Goal: Task Accomplishment & Management: Manage account settings

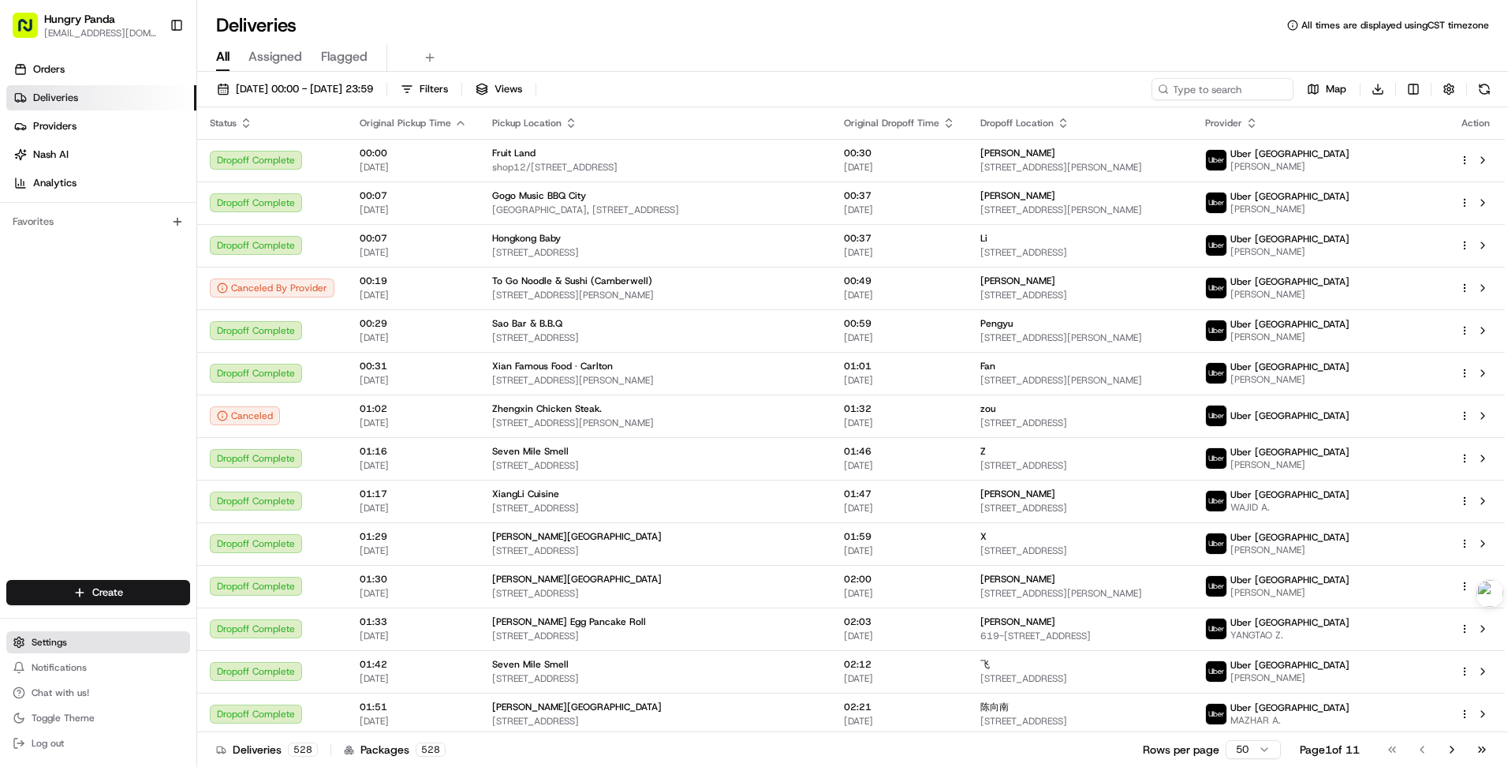
click at [113, 639] on button "Settings" at bounding box center [98, 642] width 184 height 22
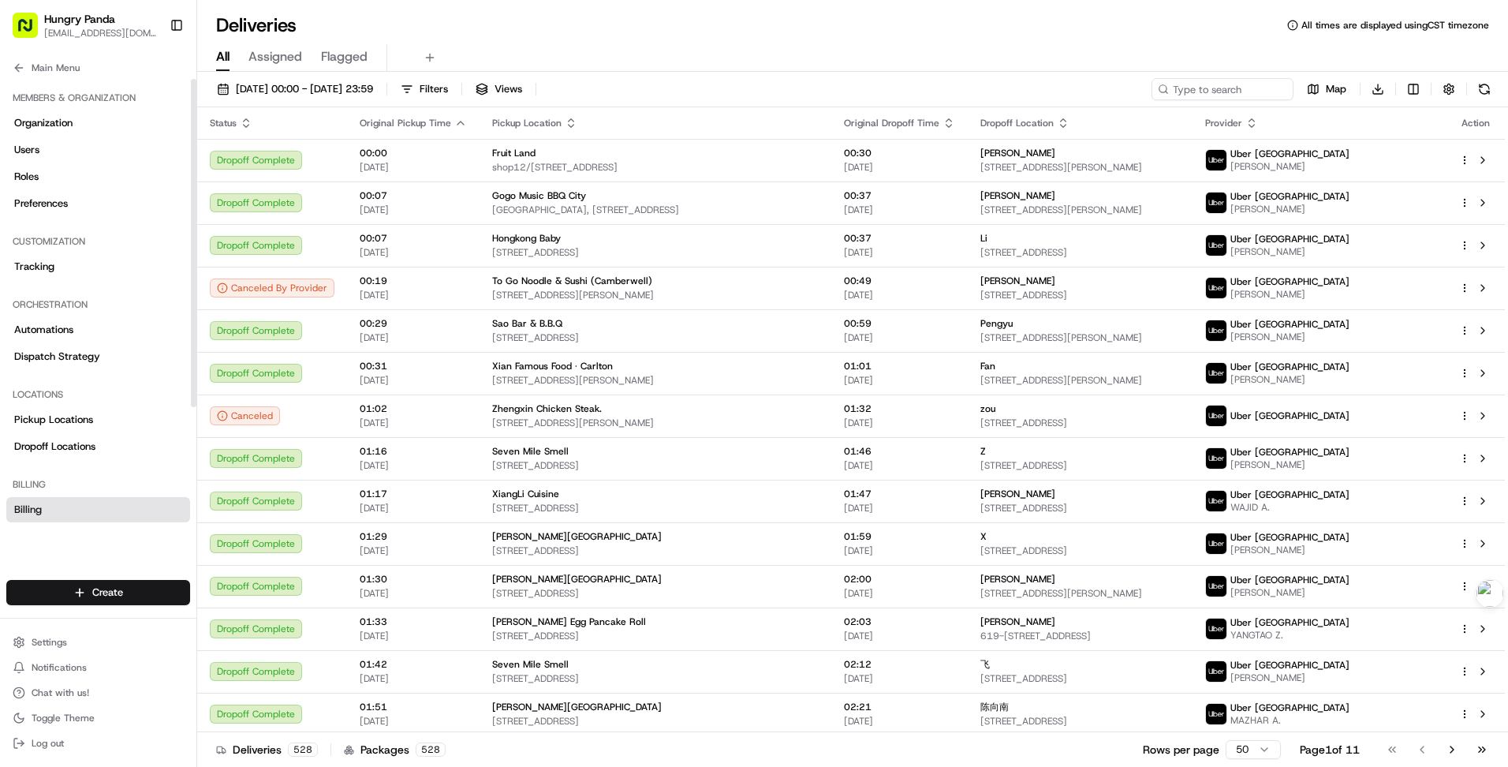
click at [94, 509] on link "Billing" at bounding box center [98, 509] width 184 height 25
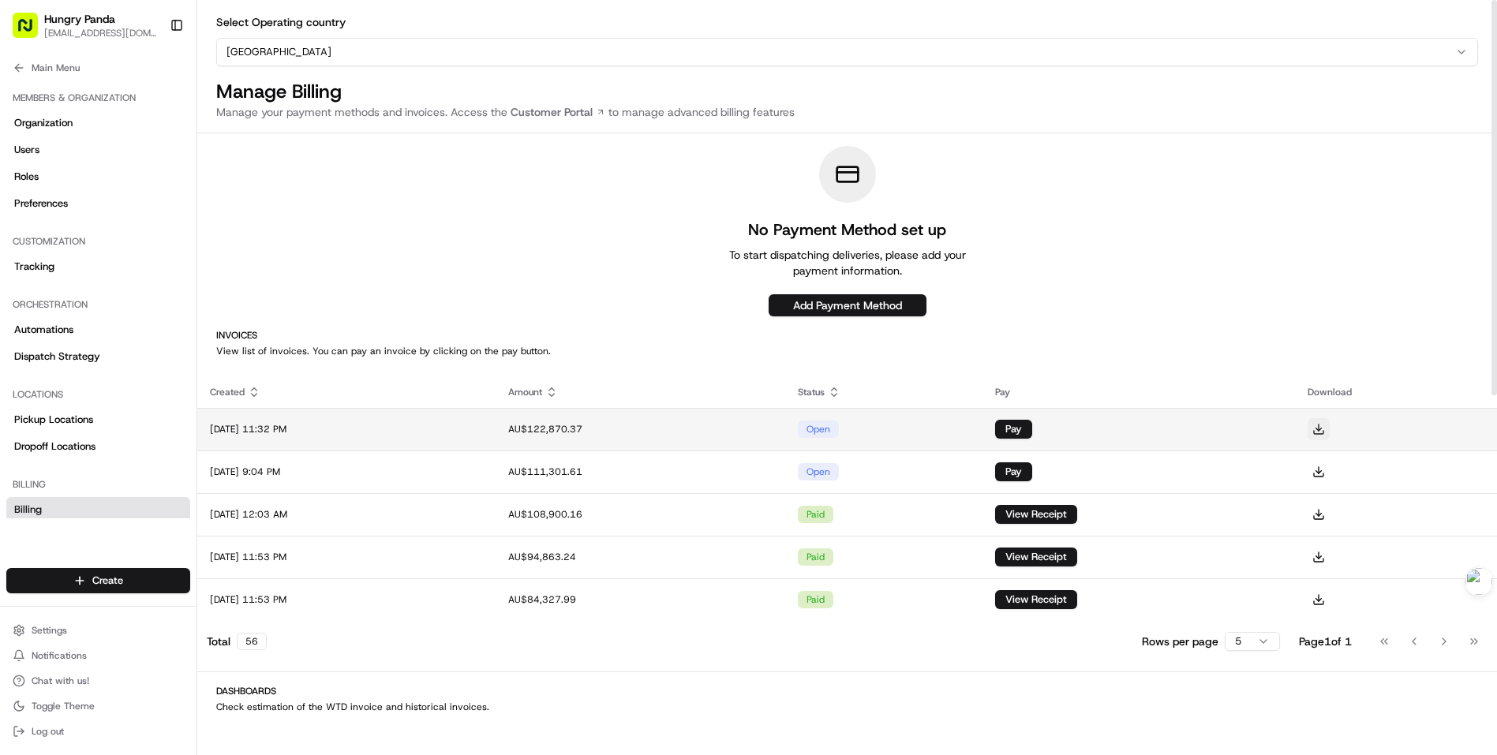
click at [1329, 432] on button at bounding box center [1318, 429] width 22 height 22
click at [1329, 430] on button at bounding box center [1318, 429] width 22 height 22
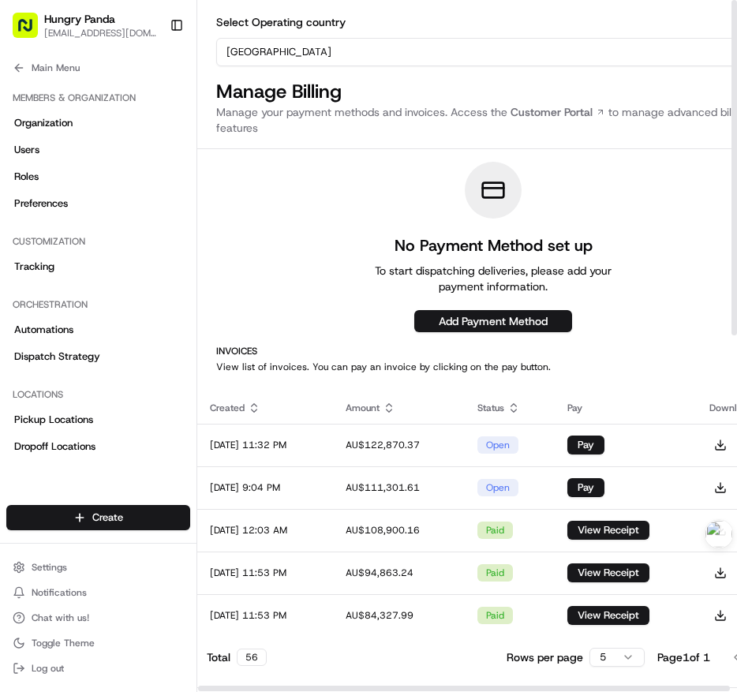
click at [371, 55] on html "Hungry Panda [EMAIL_ADDRESS][DOMAIN_NAME] Toggle Sidebar Orders Deliveries Prov…" at bounding box center [368, 346] width 737 height 692
